Goal: Check status: Check status

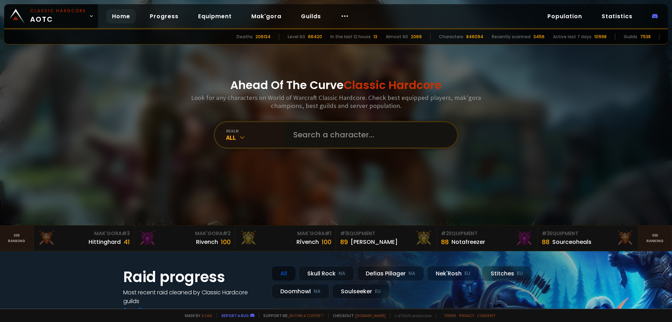
click at [356, 136] on input "text" at bounding box center [369, 134] width 160 height 25
paste input "Umbrela"
type input "Umbrela"
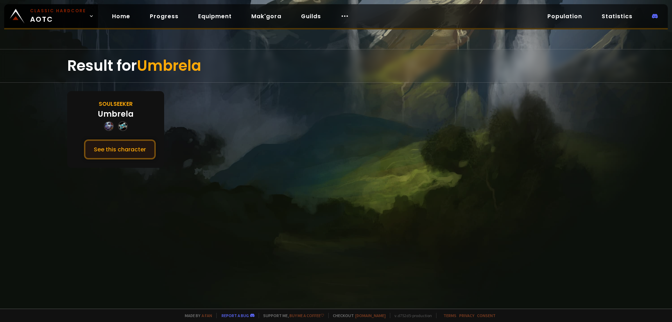
click at [128, 143] on button "See this character" at bounding box center [120, 149] width 72 height 20
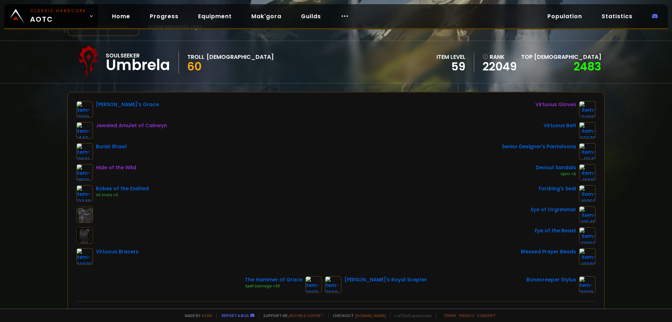
scroll to position [35, 0]
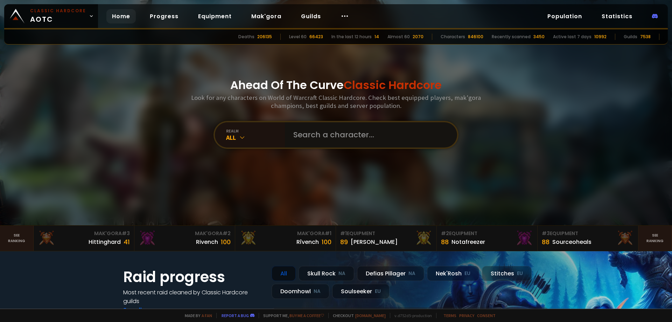
click at [306, 141] on input "text" at bounding box center [369, 134] width 160 height 25
type input "thequeenmoo"
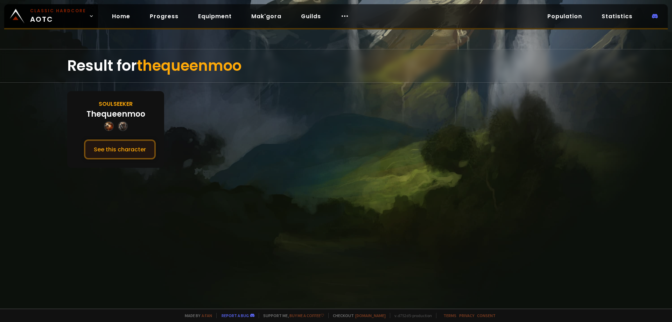
click at [130, 149] on button "See this character" at bounding box center [120, 149] width 72 height 20
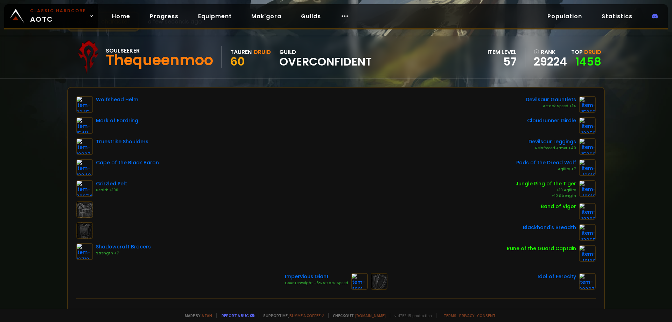
scroll to position [35, 0]
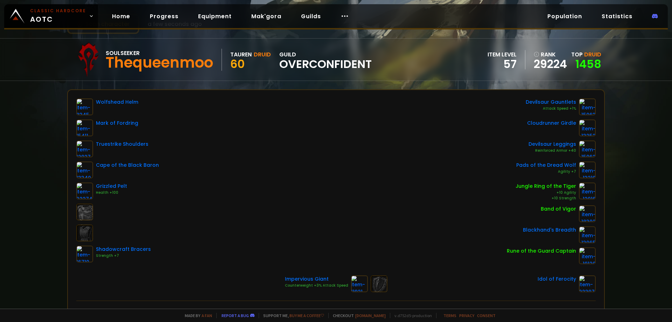
drag, startPoint x: 149, startPoint y: 83, endPoint x: 153, endPoint y: 82, distance: 4.3
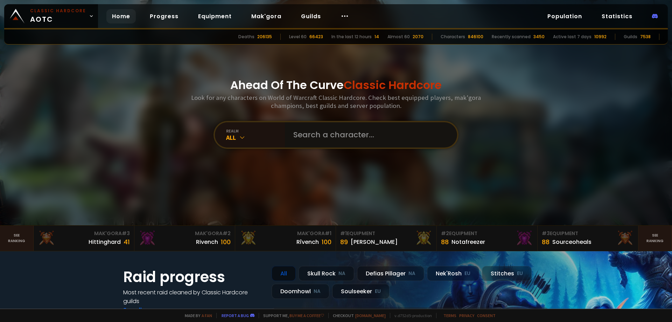
click at [318, 139] on input "text" at bounding box center [369, 134] width 160 height 25
paste input "Pareidolia"
type input "Pareidolia"
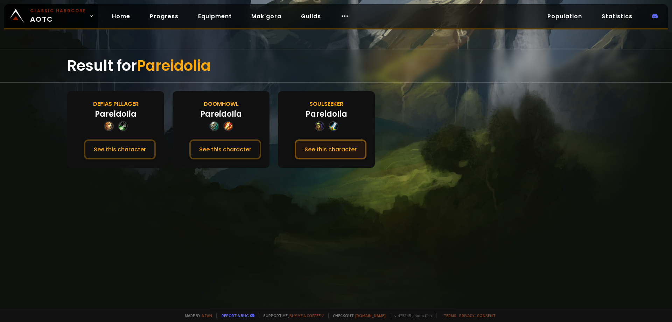
click at [325, 152] on button "See this character" at bounding box center [331, 149] width 72 height 20
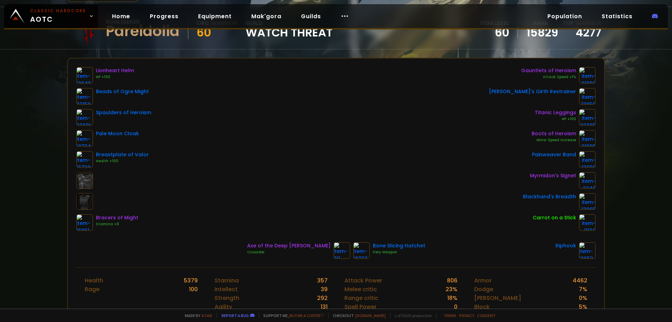
scroll to position [70, 0]
